Goal: Information Seeking & Learning: Learn about a topic

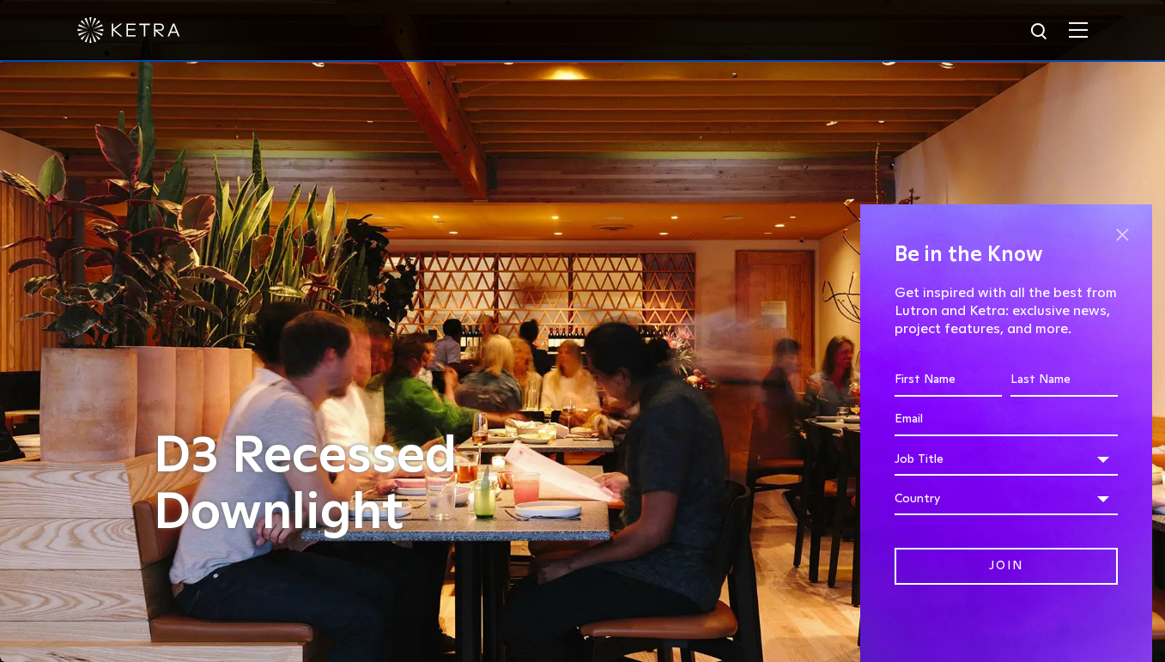
click at [1123, 236] on span at bounding box center [1122, 234] width 26 height 26
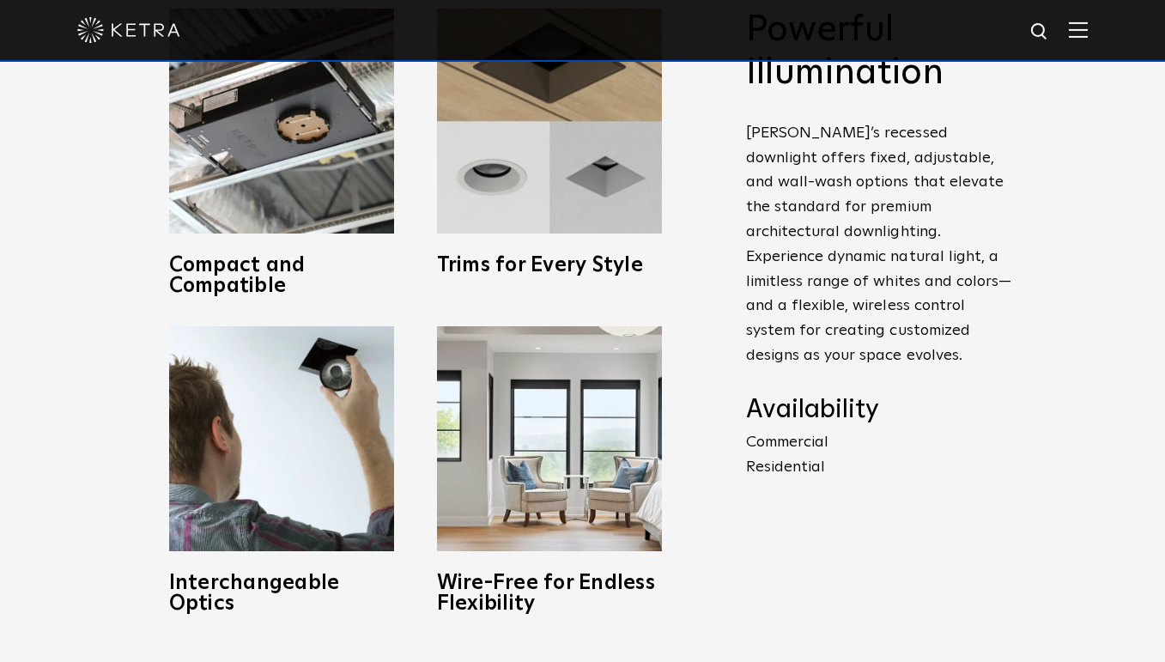
scroll to position [761, 0]
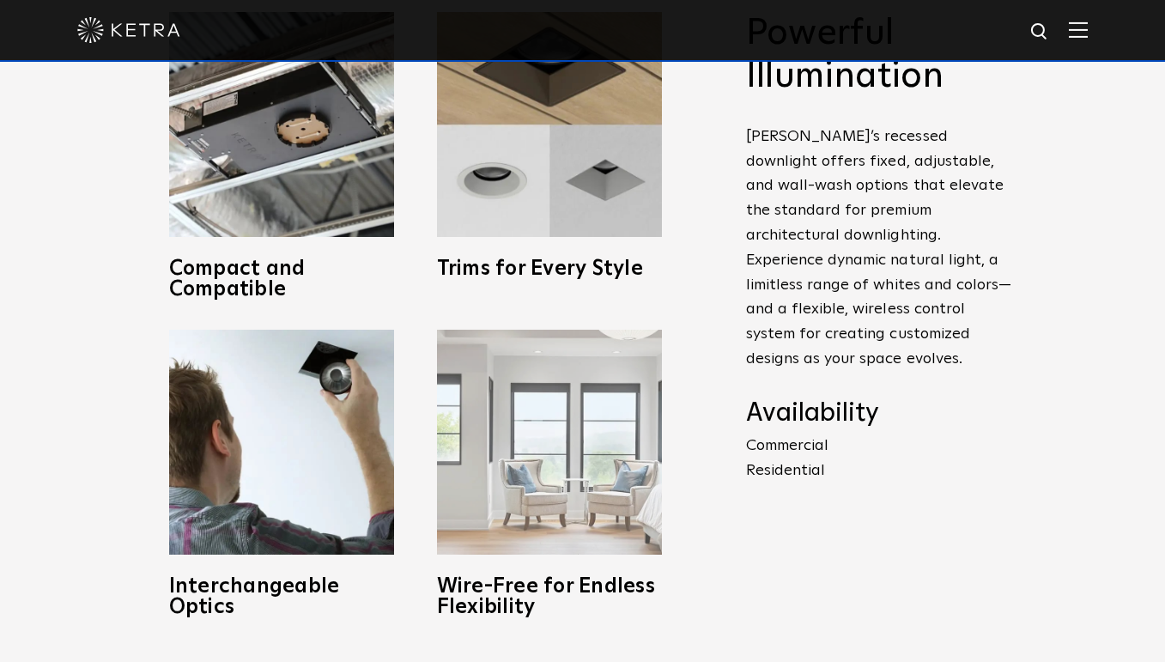
click at [583, 597] on h3 "Wire-Free for Endless Flexibility" at bounding box center [549, 596] width 225 height 41
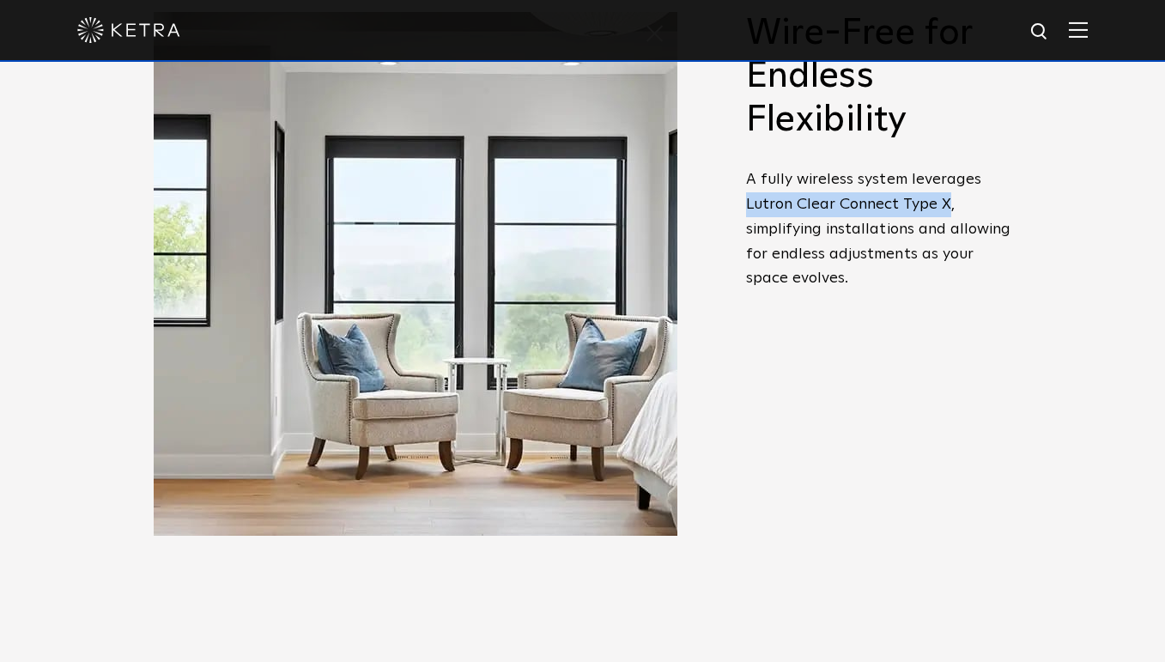
drag, startPoint x: 945, startPoint y: 201, endPoint x: 749, endPoint y: 197, distance: 195.8
click at [749, 197] on span "A fully wireless system leverages Lutron Clear Connect Type X, simplifying inst…" at bounding box center [878, 229] width 265 height 114
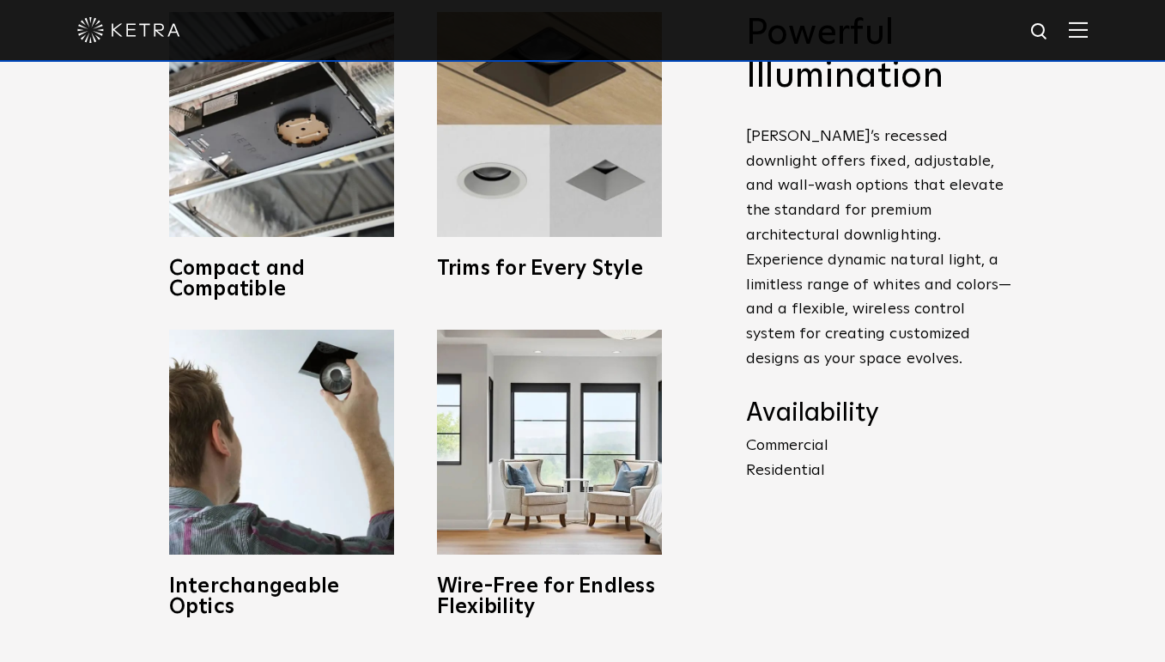
copy span "Lutron Clear Connect Type X"
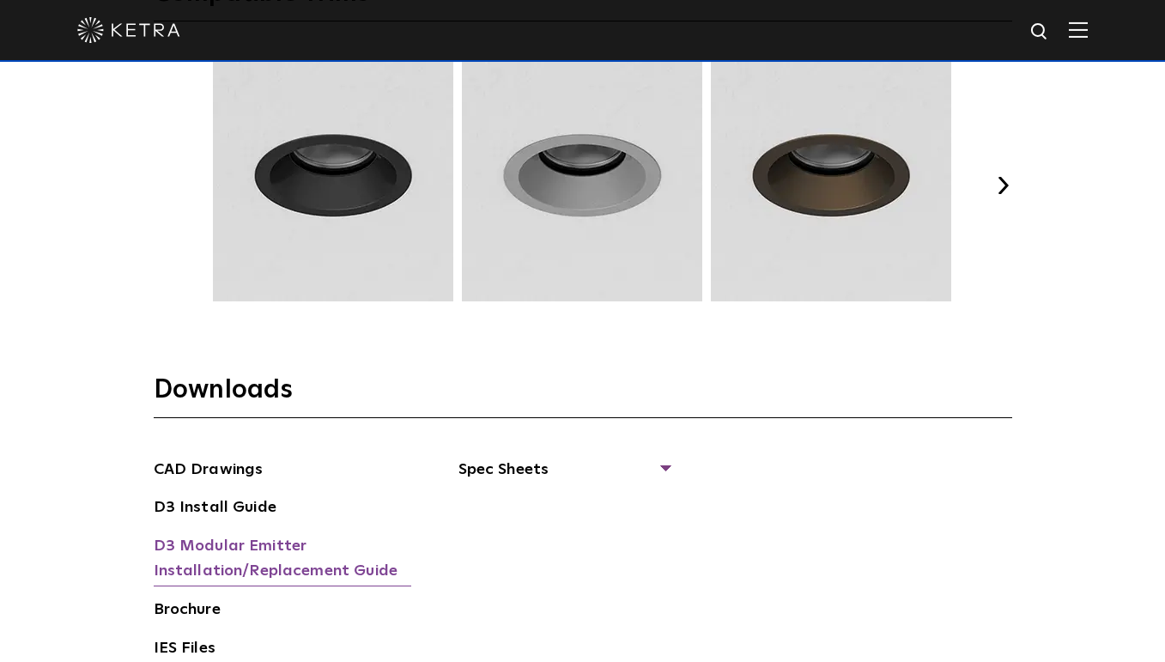
scroll to position [2362, 0]
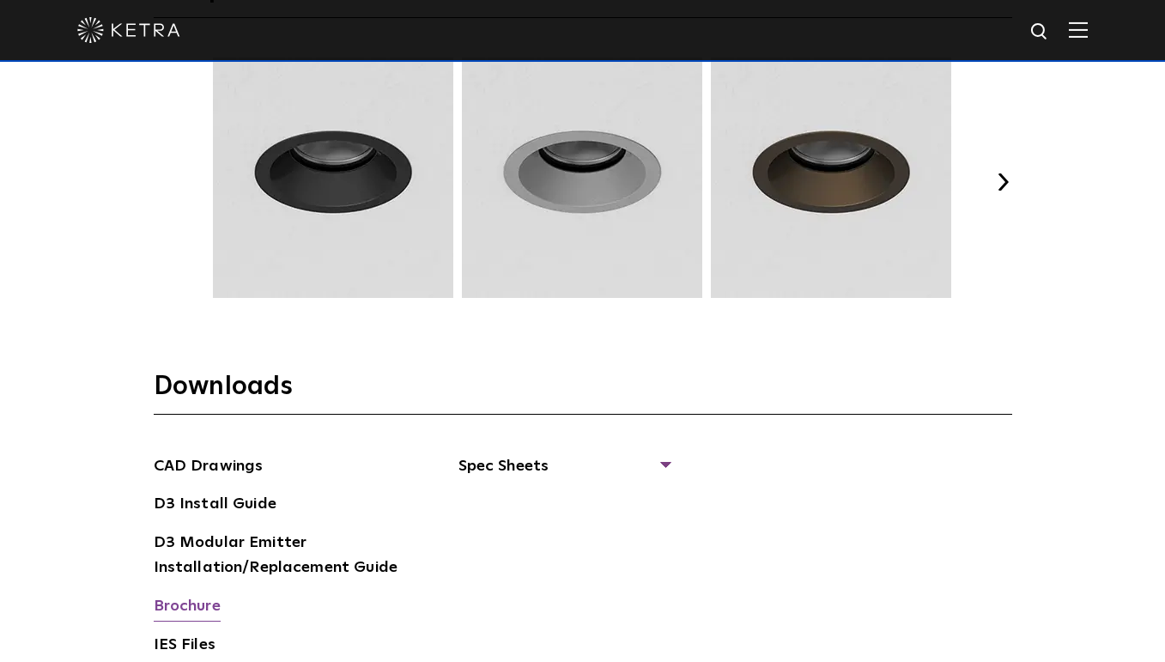
click at [191, 594] on link "Brochure" at bounding box center [187, 607] width 67 height 27
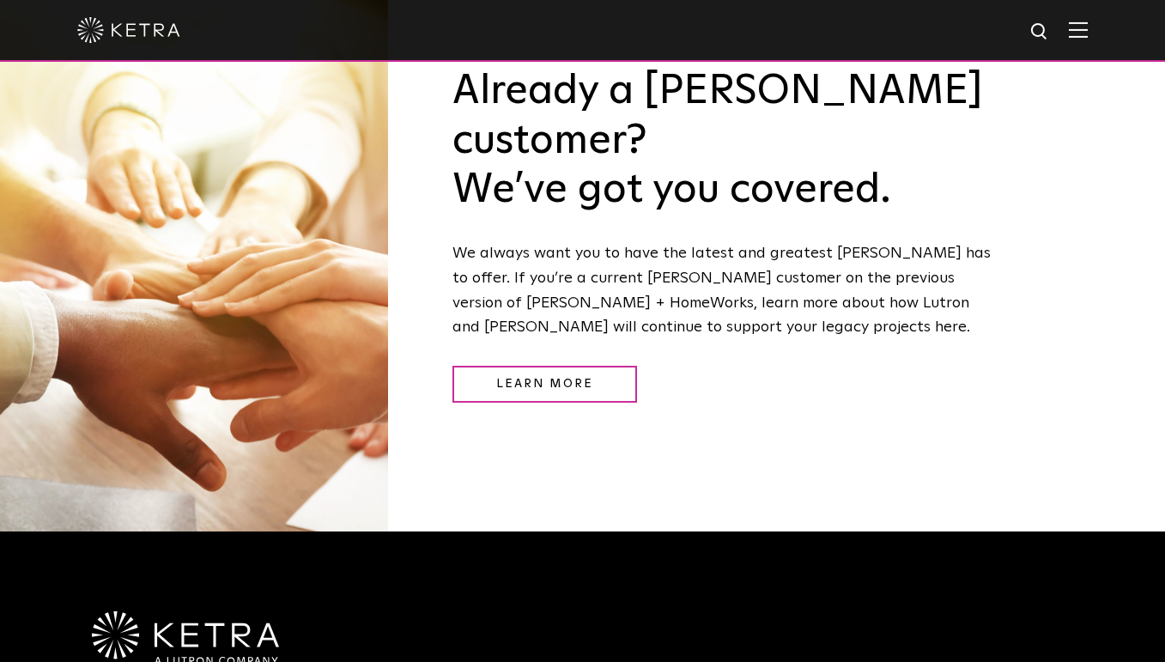
scroll to position [1933, 0]
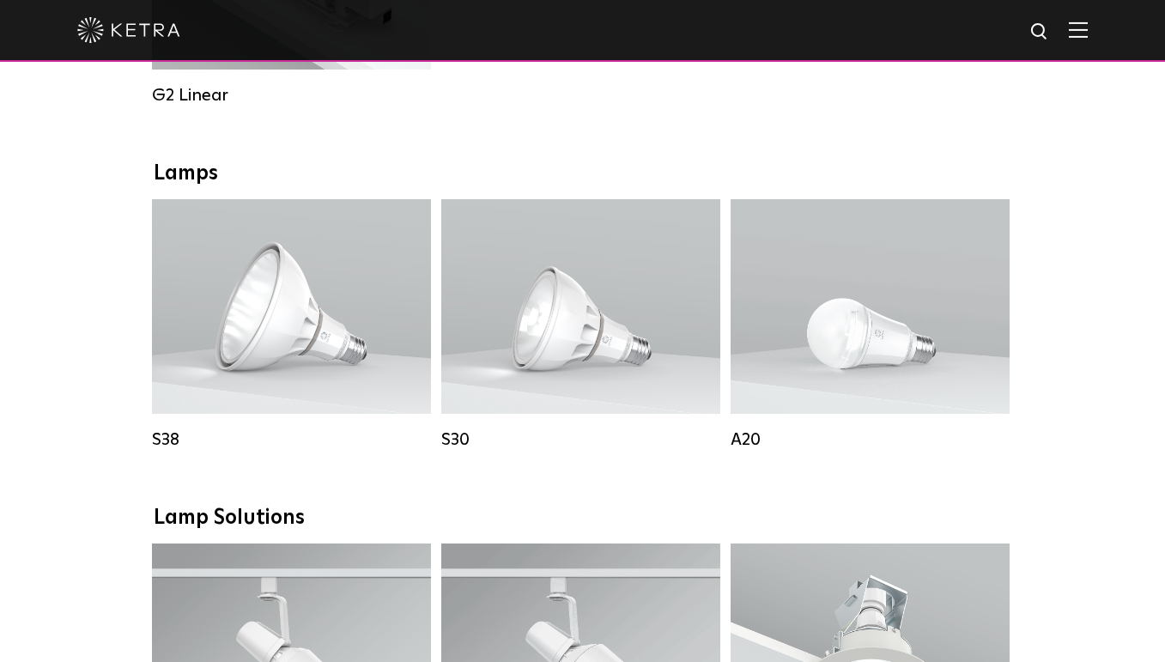
scroll to position [1022, 0]
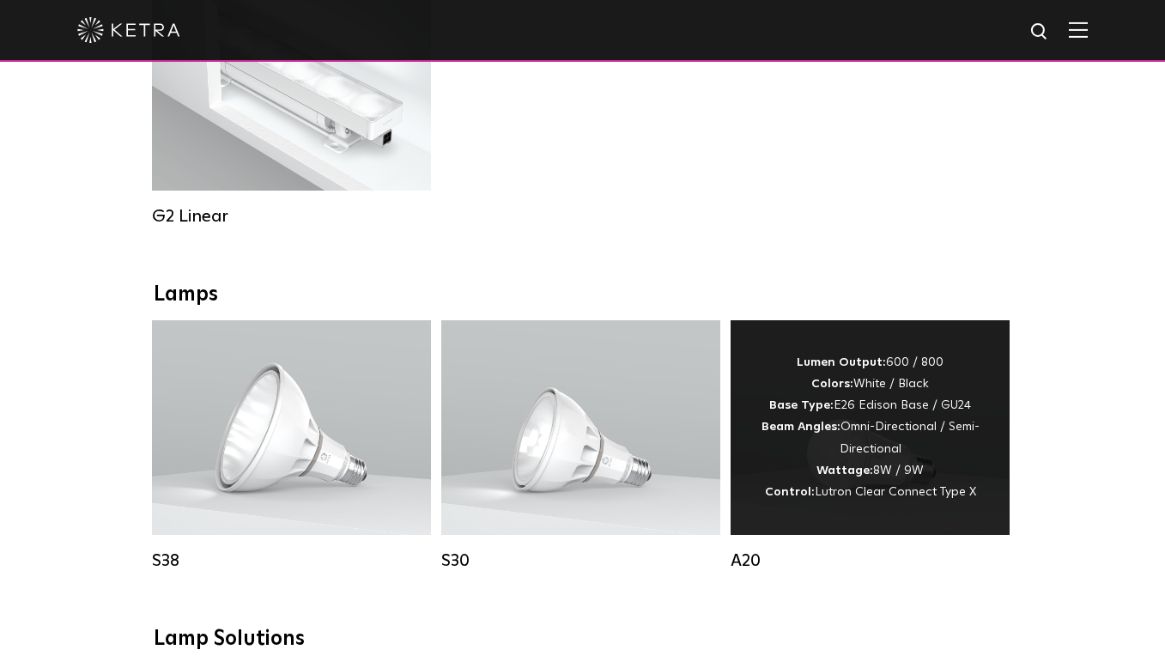
click at [852, 428] on div "Lumen Output: 600 / 800 Colors: White / Black Base Type: E26 Edison Base / GU24…" at bounding box center [869, 427] width 227 height 151
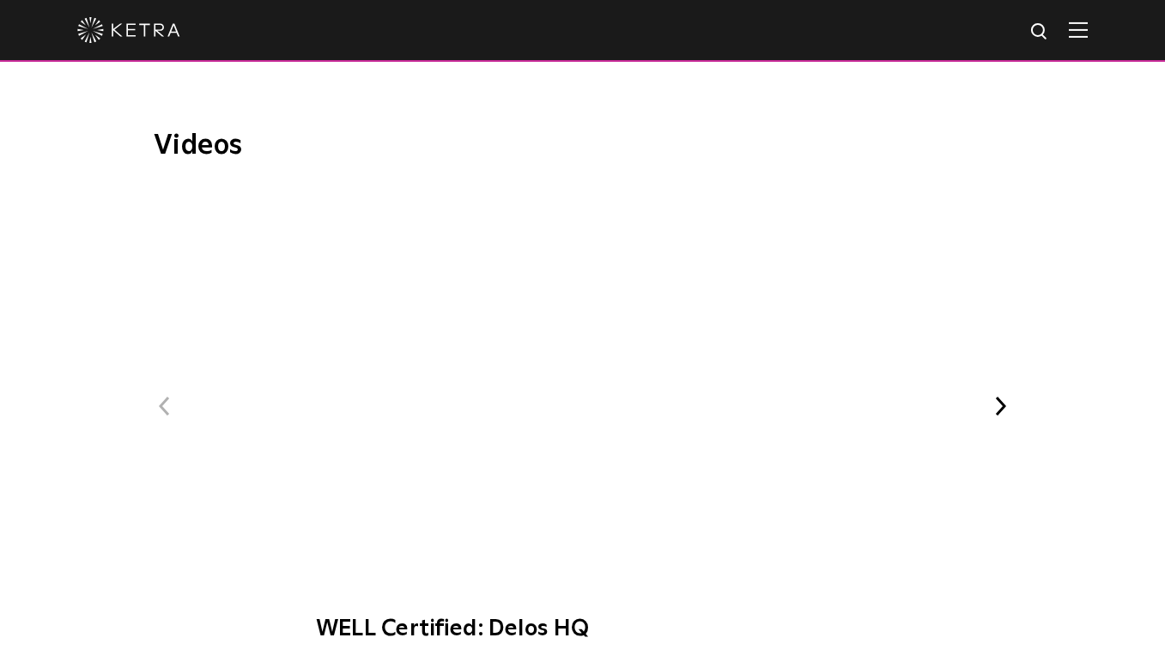
scroll to position [1031, 0]
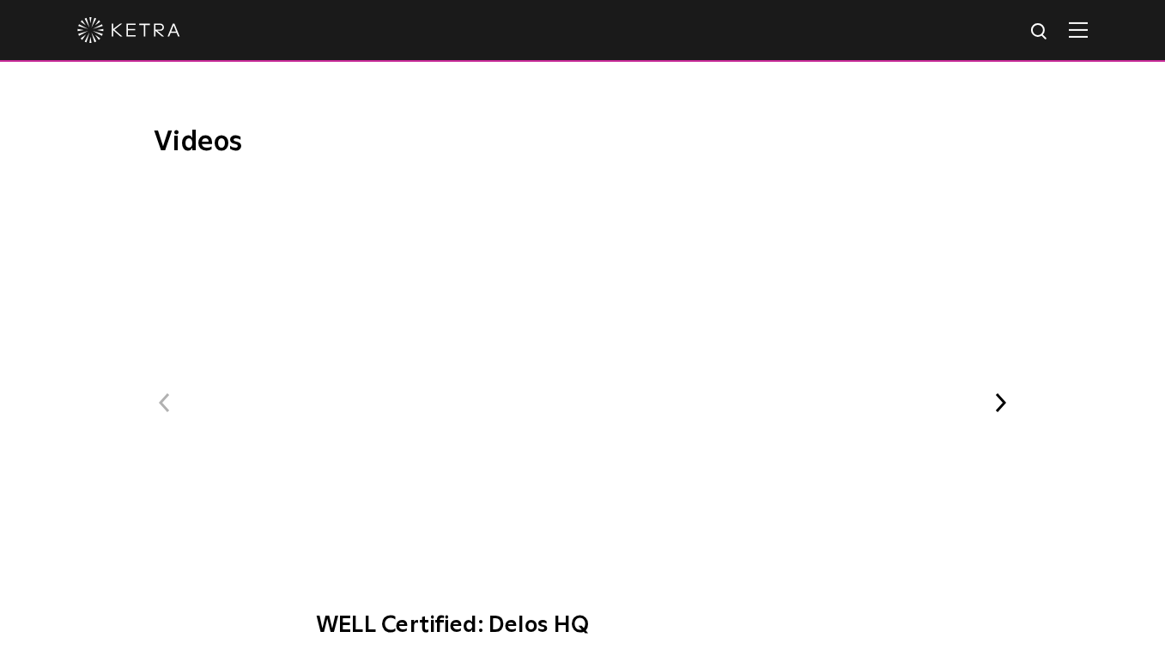
click at [575, 284] on span "WELL Certified: Delos HQ" at bounding box center [583, 419] width 578 height 474
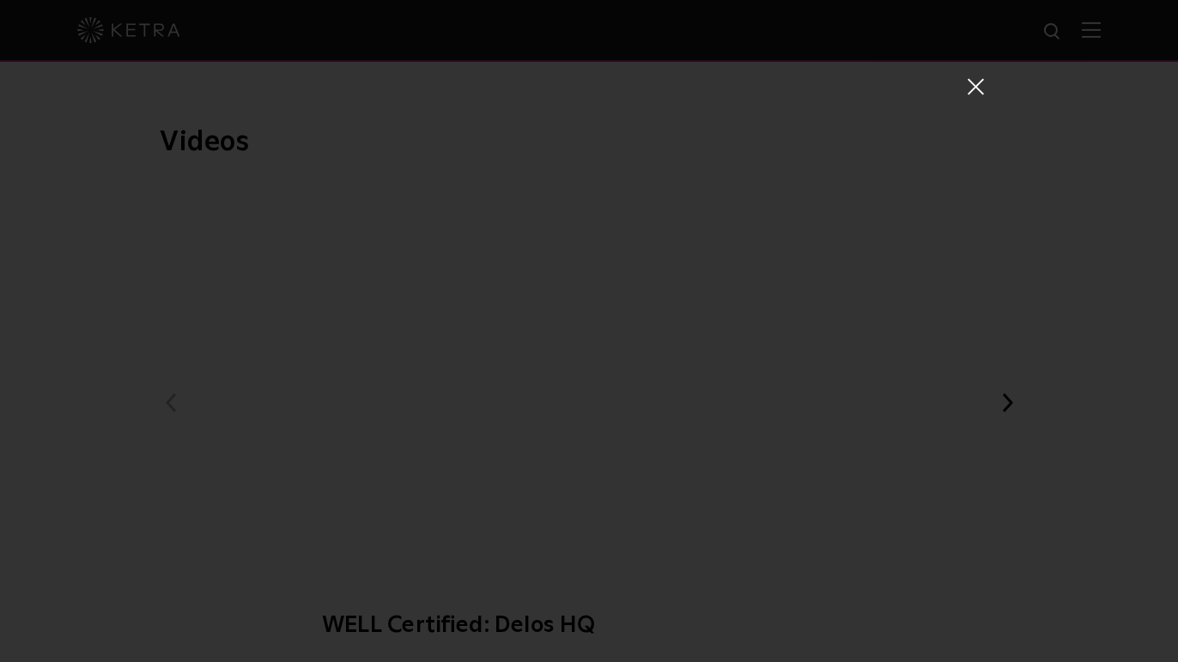
click at [966, 97] on span at bounding box center [974, 90] width 19 height 27
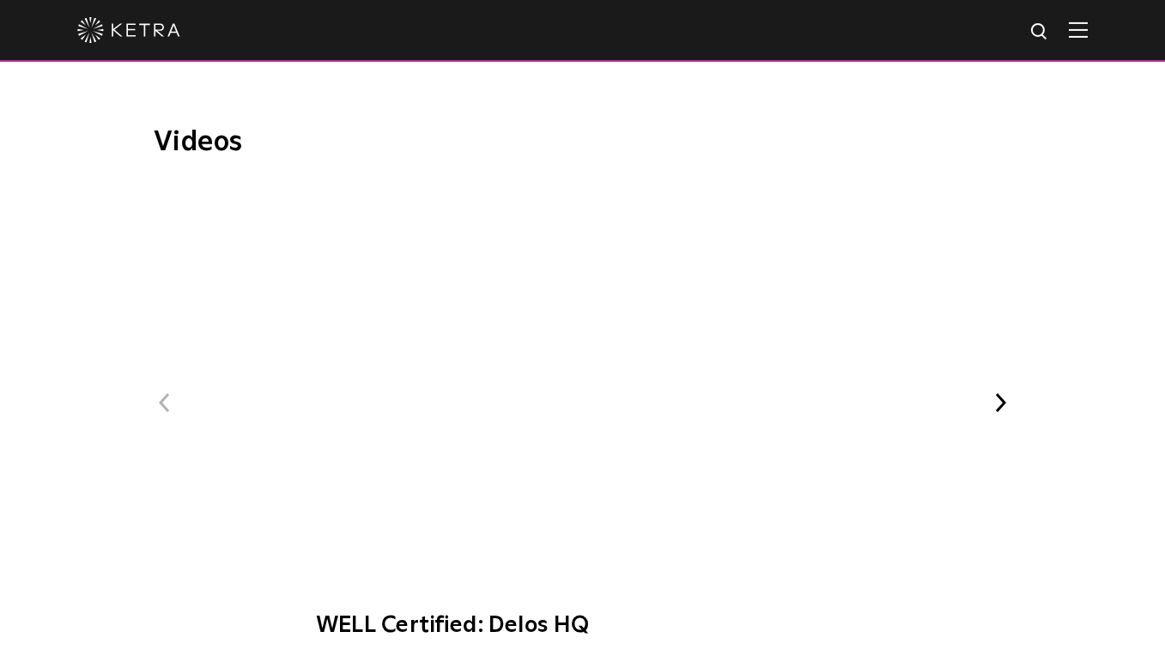
click at [983, 346] on div "Previous WELL Certified: Delos HQ Ketra at Bodyrok Fitness Studio Next" at bounding box center [583, 418] width 858 height 465
click at [1004, 391] on button "Next" at bounding box center [1001, 402] width 22 height 22
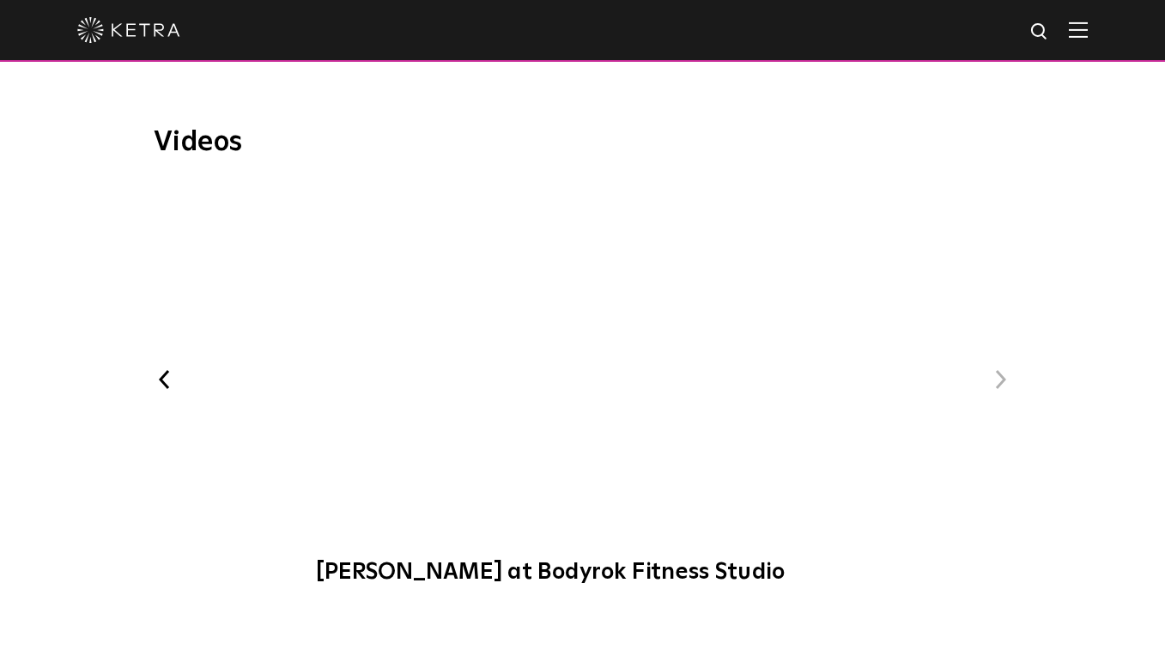
click at [1004, 368] on button "Next" at bounding box center [1001, 379] width 22 height 22
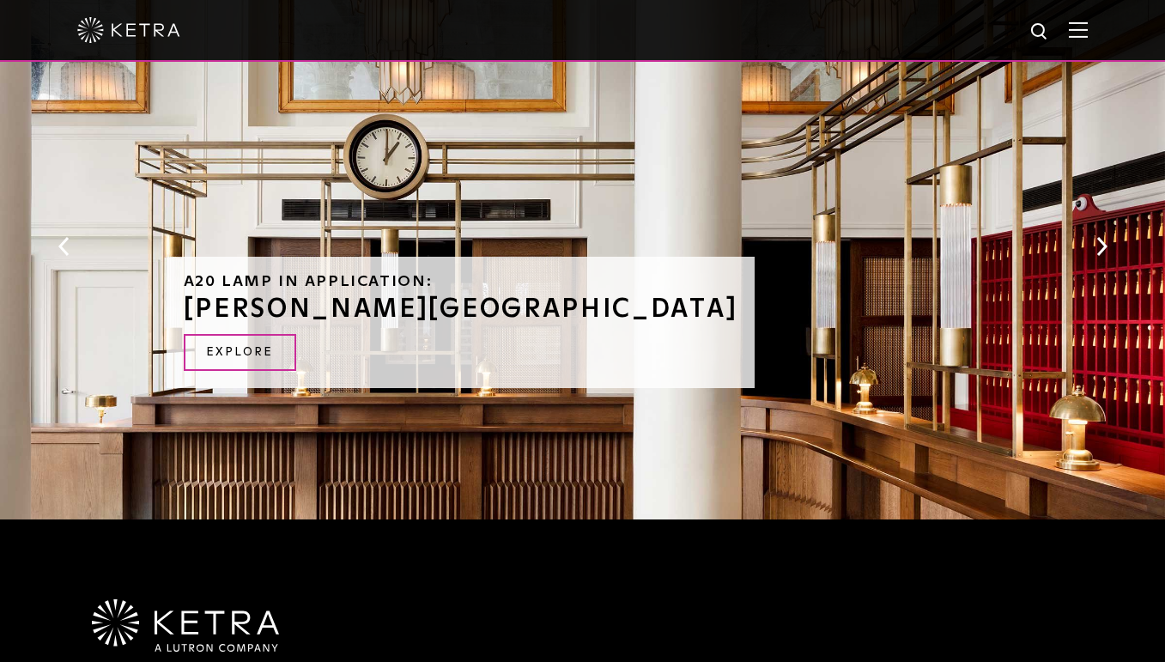
scroll to position [1579, 0]
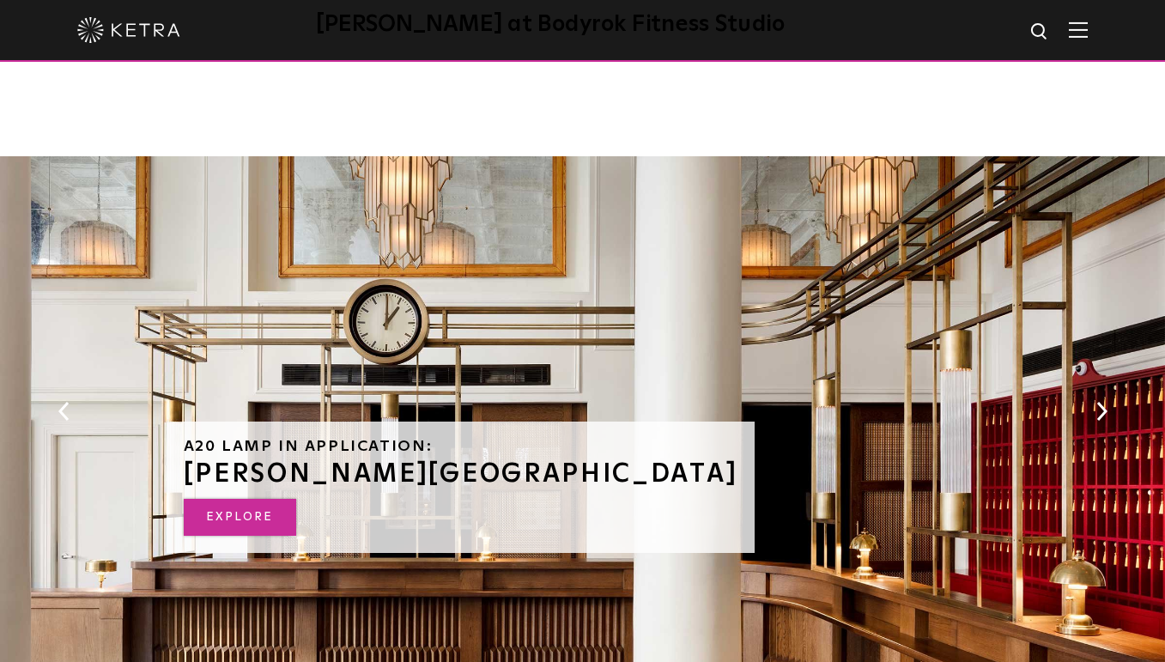
click at [234, 499] on link "Explore" at bounding box center [240, 517] width 112 height 37
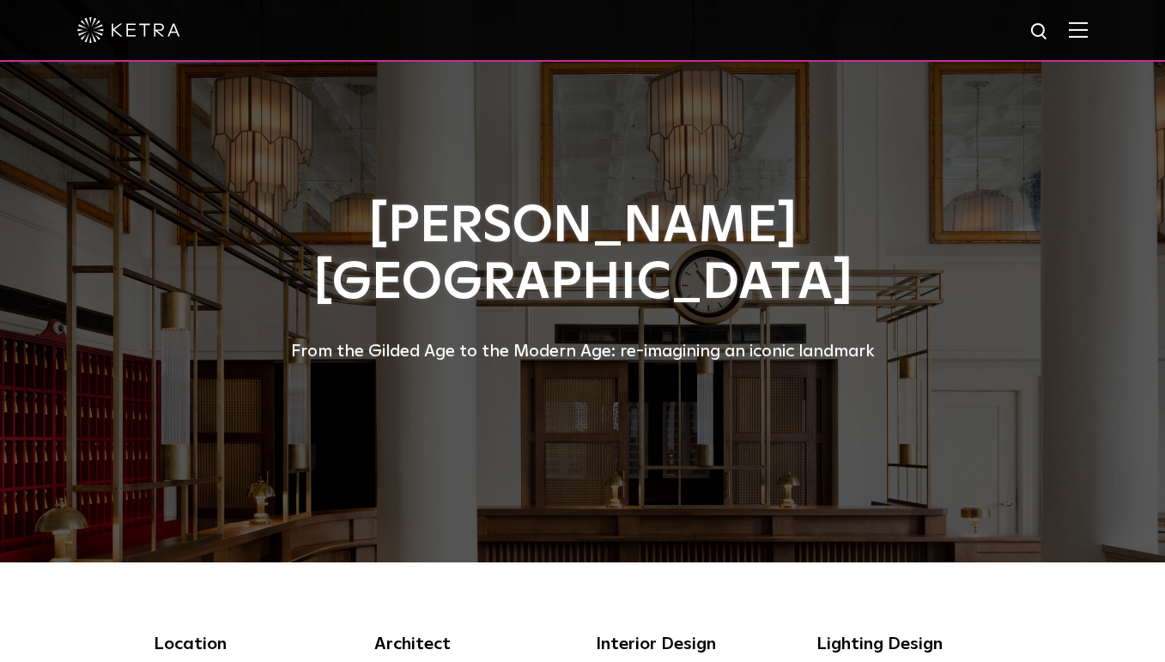
click at [1088, 33] on img at bounding box center [1078, 29] width 19 height 16
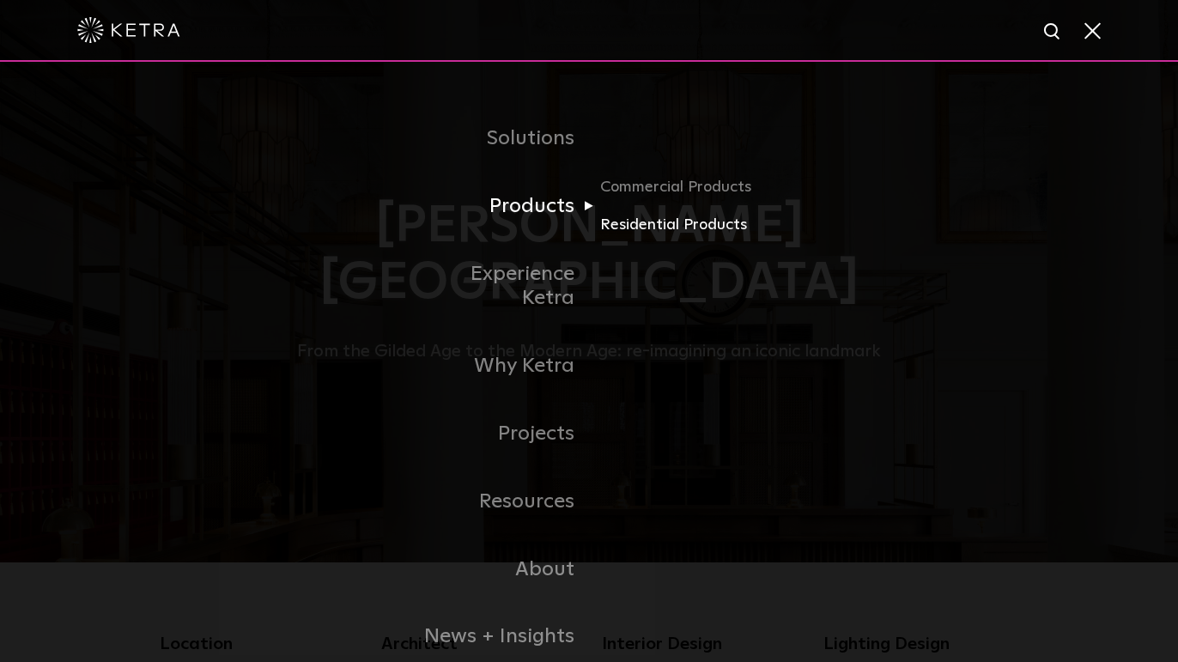
click at [628, 225] on link "Residential Products" at bounding box center [682, 225] width 165 height 25
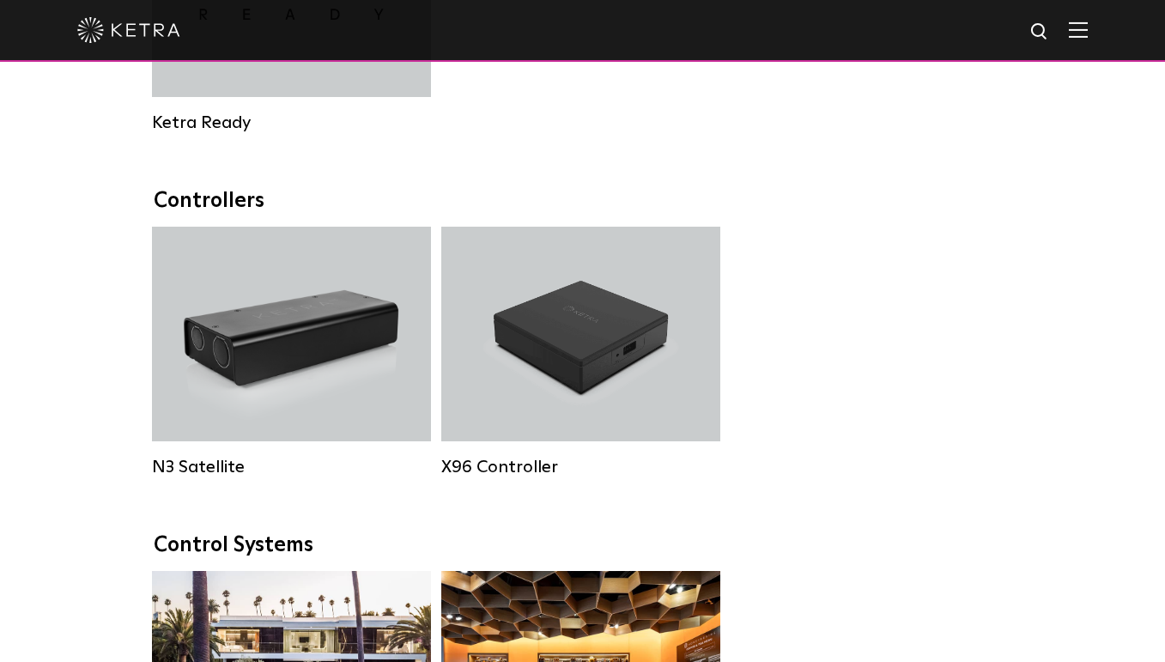
scroll to position [1547, 0]
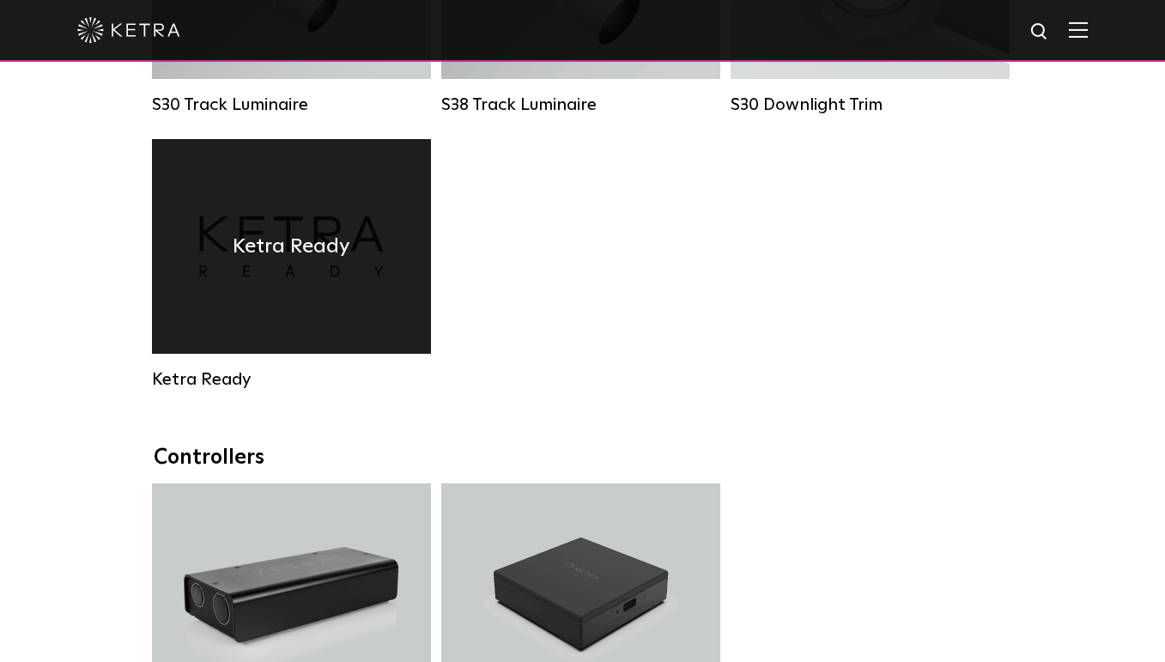
click at [255, 288] on div "Ketra Ready" at bounding box center [291, 246] width 279 height 215
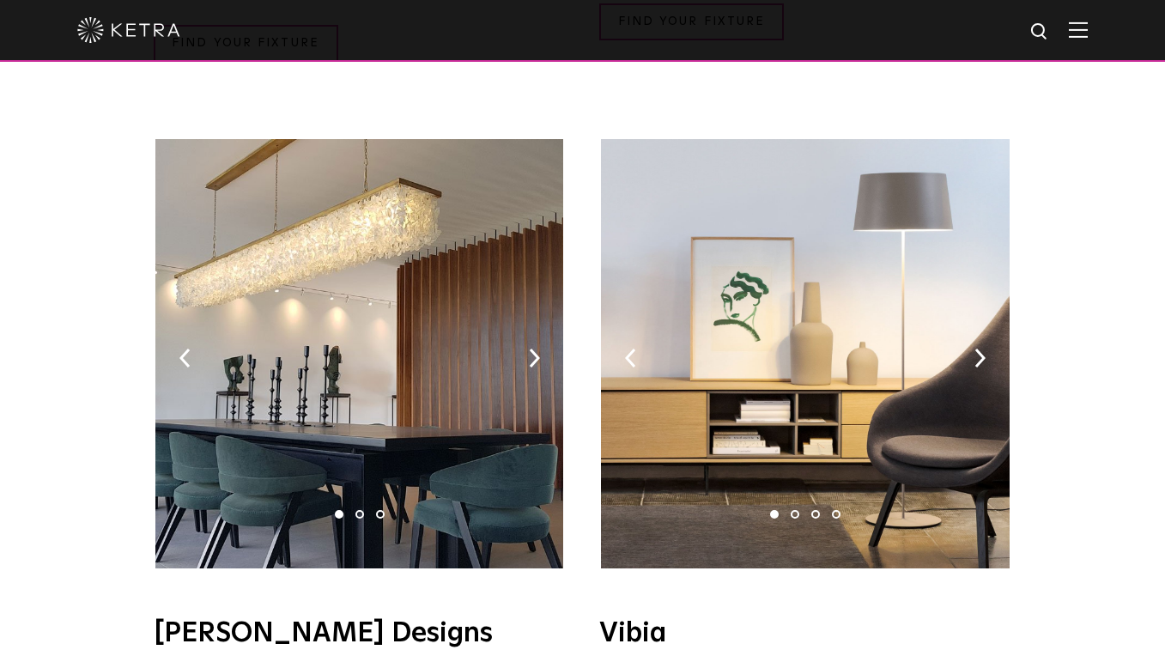
scroll to position [3159, 0]
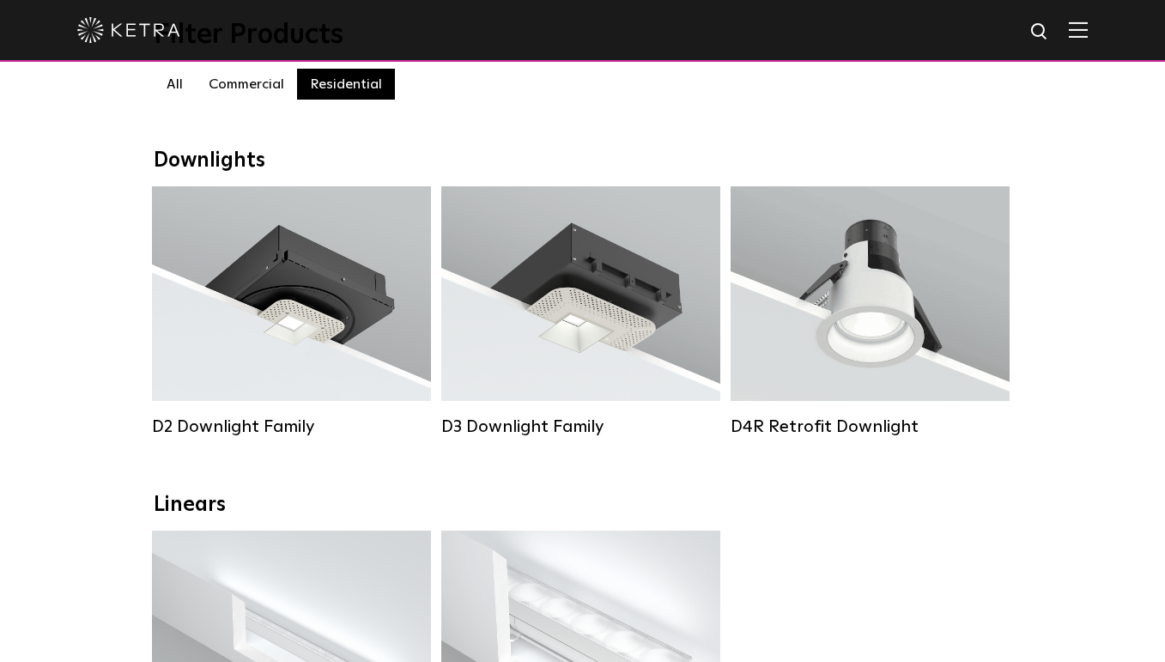
scroll to position [112, 0]
